Goal: Transaction & Acquisition: Obtain resource

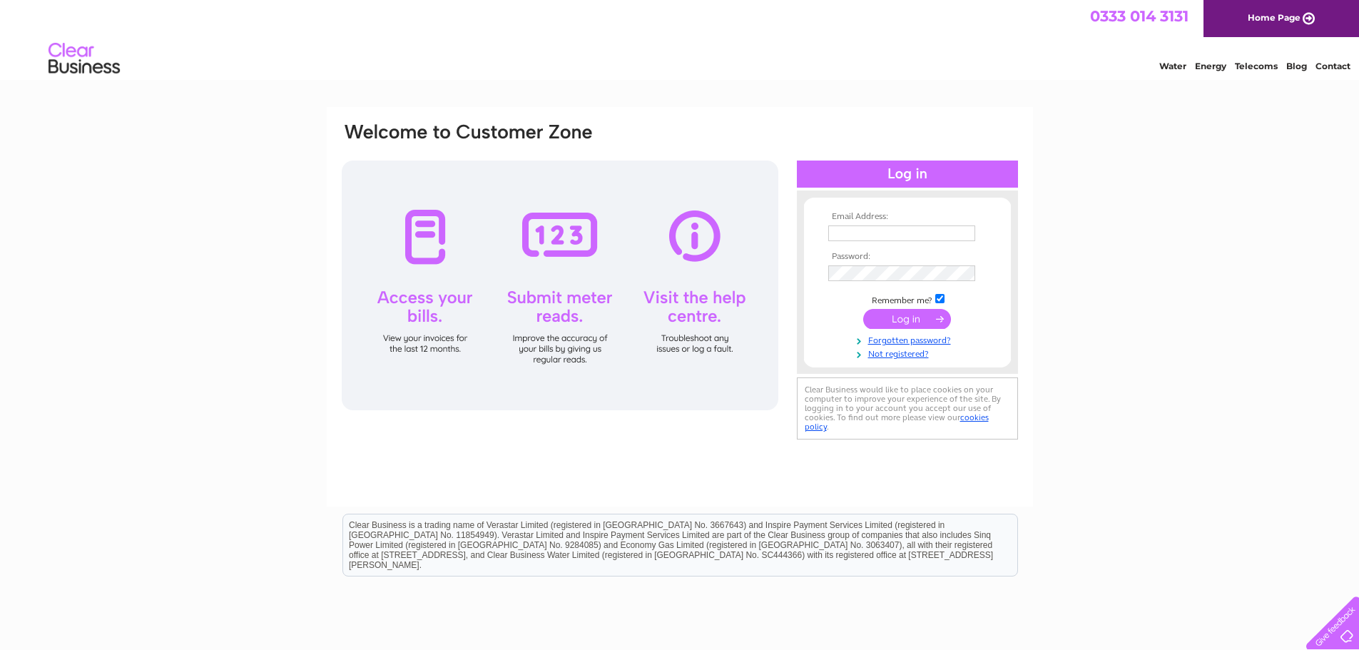
type input "lynn@elliothenderson.co.uk"
click at [921, 315] on input "submit" at bounding box center [907, 319] width 88 height 20
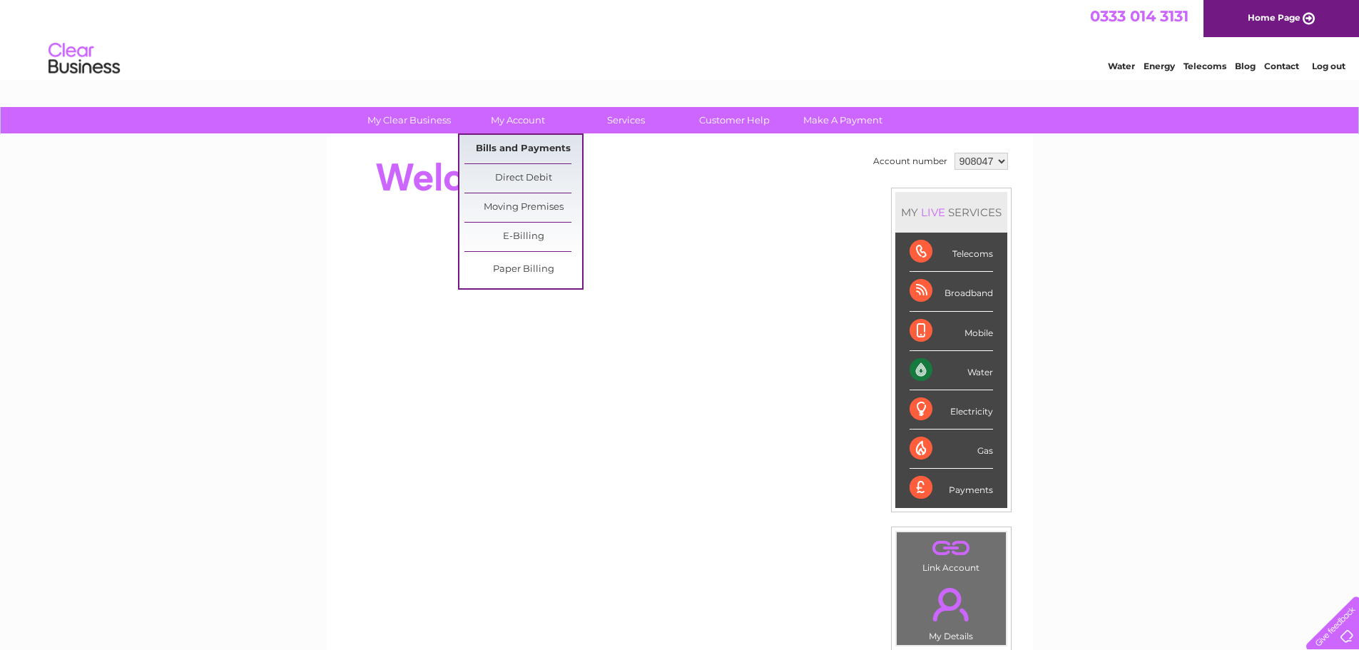
click at [514, 141] on link "Bills and Payments" at bounding box center [523, 149] width 118 height 29
click at [512, 149] on link "Bills and Payments" at bounding box center [523, 149] width 118 height 29
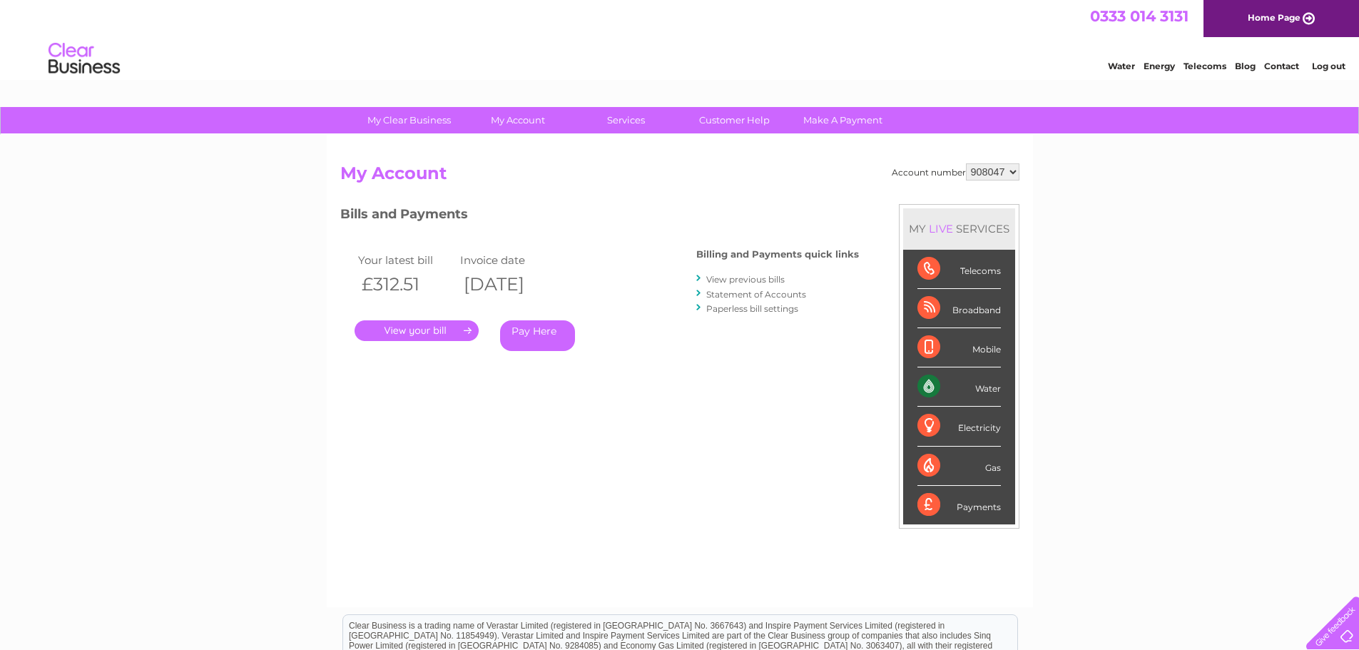
click at [395, 333] on link "." at bounding box center [416, 330] width 124 height 21
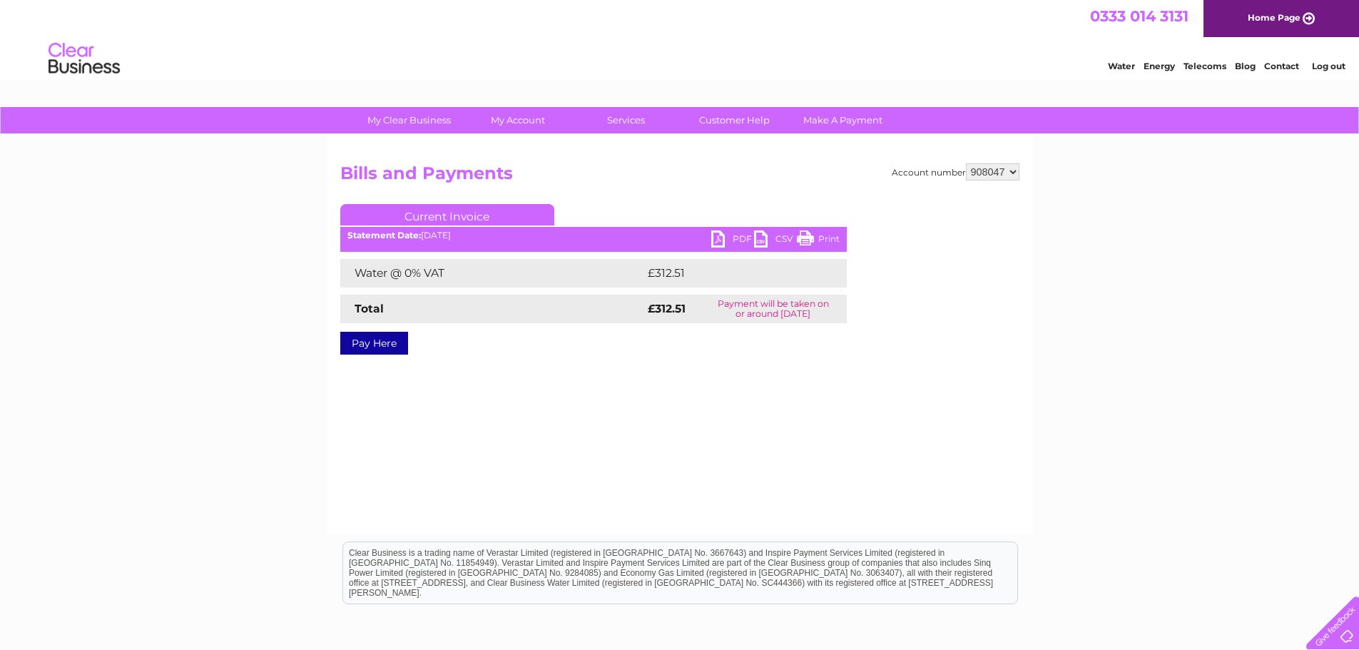
click at [733, 240] on link "PDF" at bounding box center [732, 240] width 43 height 21
click at [1317, 63] on link "Log out" at bounding box center [1329, 66] width 34 height 11
